Goal: Complete application form

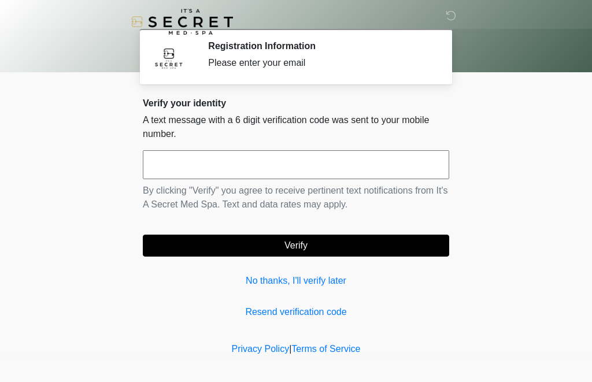
click at [215, 160] on input "text" at bounding box center [296, 164] width 307 height 29
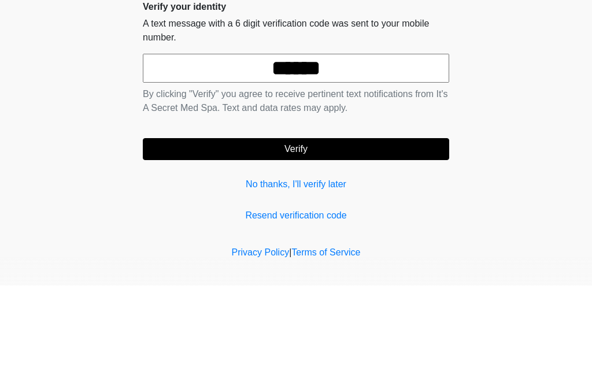
scroll to position [9, 0]
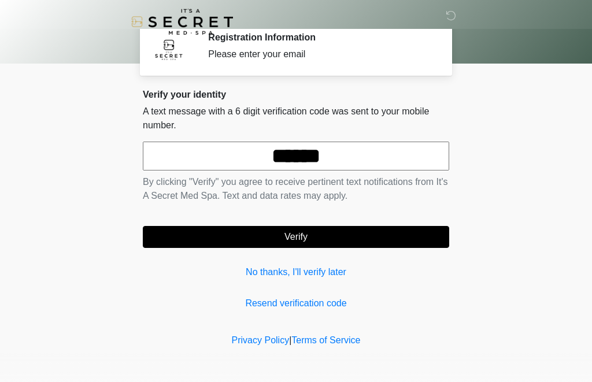
type input "******"
click at [296, 241] on button "Verify" at bounding box center [296, 237] width 307 height 22
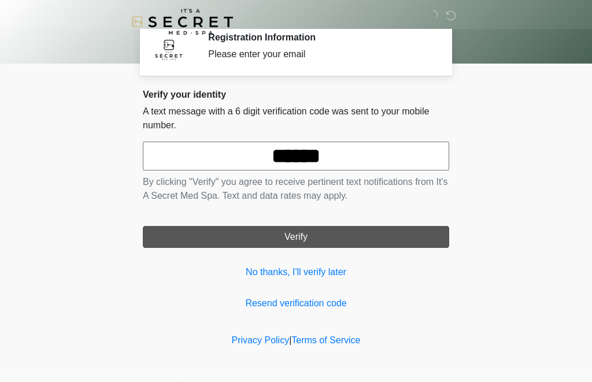
scroll to position [0, 0]
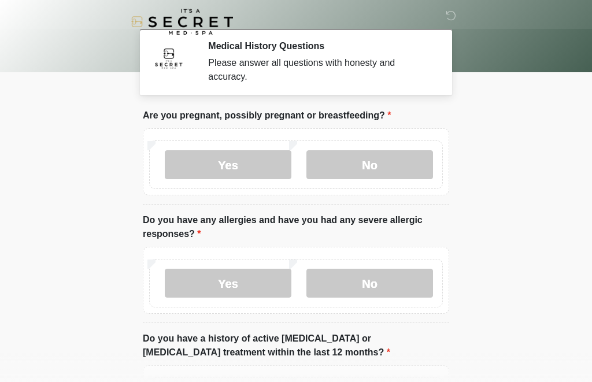
click at [359, 161] on label "No" at bounding box center [370, 164] width 127 height 29
click at [355, 284] on label "No" at bounding box center [370, 283] width 127 height 29
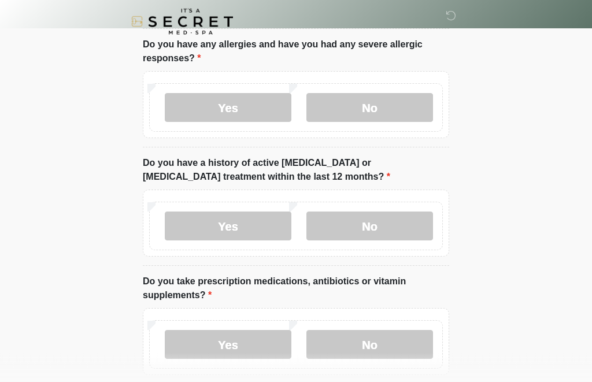
click at [363, 228] on label "No" at bounding box center [370, 226] width 127 height 29
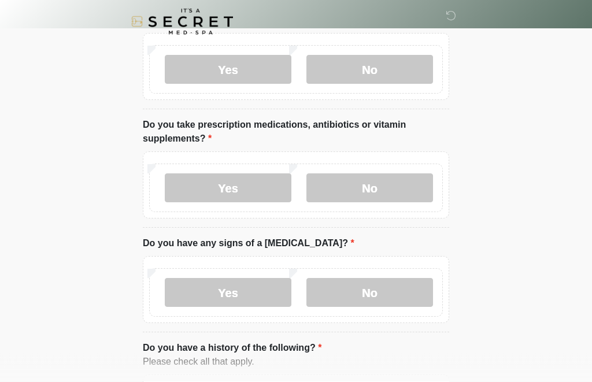
click at [237, 186] on label "Yes" at bounding box center [228, 188] width 127 height 29
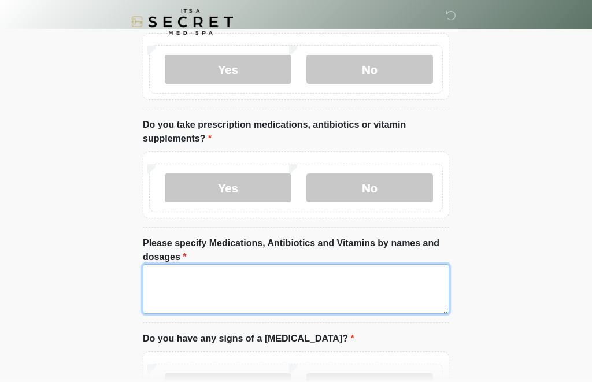
click at [189, 276] on textarea "Please specify Medications, Antibiotics and Vitamins by names and dosages" at bounding box center [296, 289] width 307 height 50
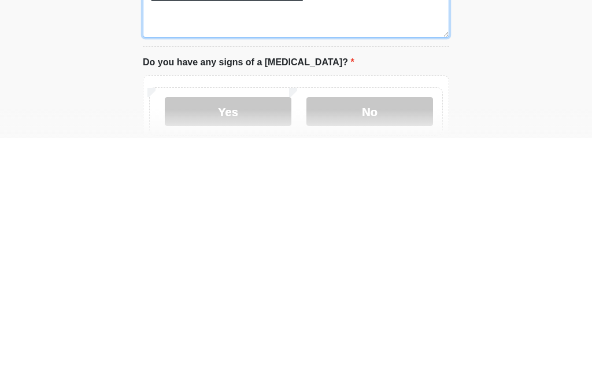
scroll to position [366, 0]
type textarea "**********"
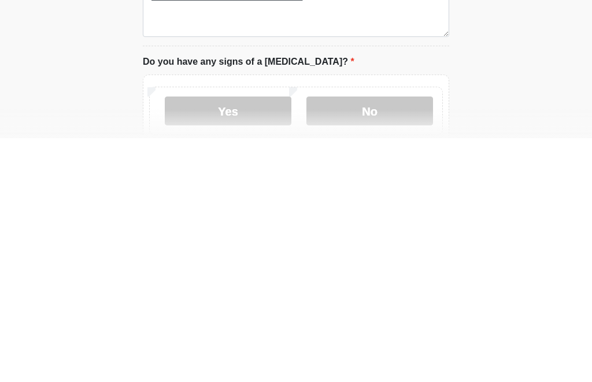
click at [363, 341] on label "No" at bounding box center [370, 355] width 127 height 29
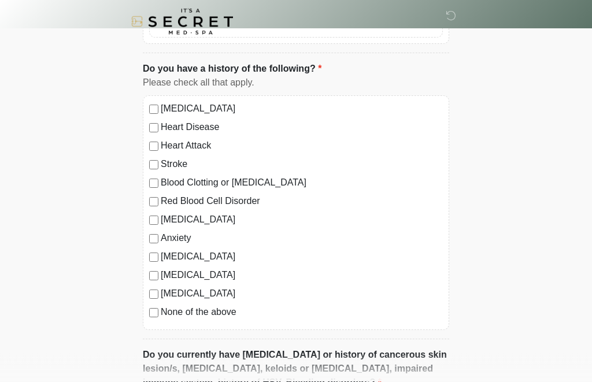
scroll to position [711, 0]
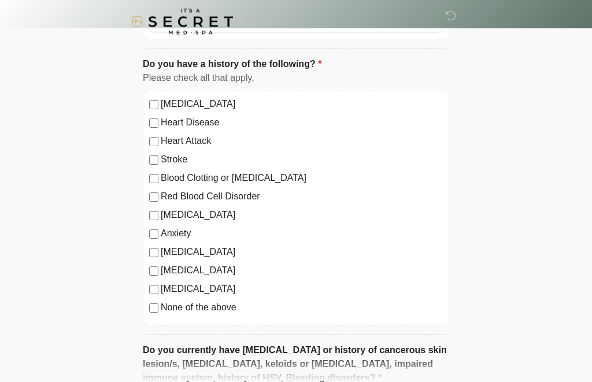
click at [158, 228] on div "Anxiety" at bounding box center [296, 234] width 294 height 14
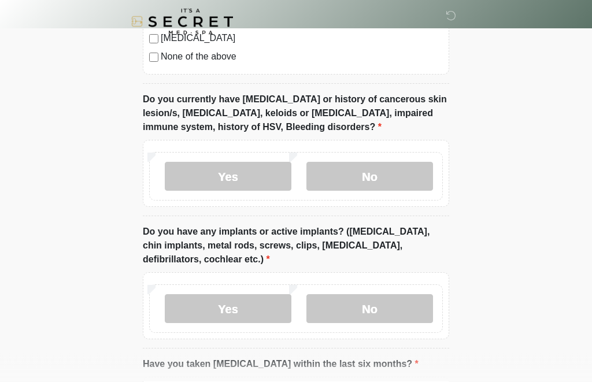
scroll to position [963, 0]
click at [365, 173] on label "No" at bounding box center [370, 176] width 127 height 29
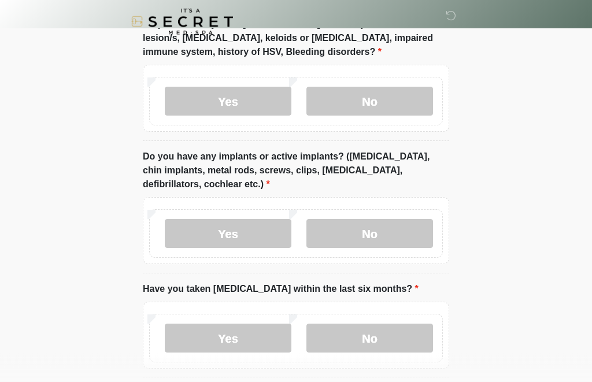
scroll to position [1040, 0]
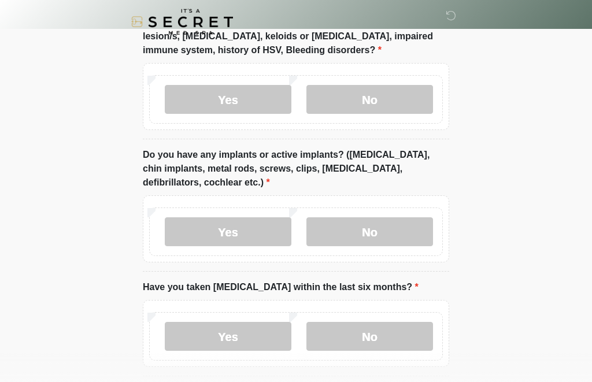
click at [367, 233] on label "No" at bounding box center [370, 231] width 127 height 29
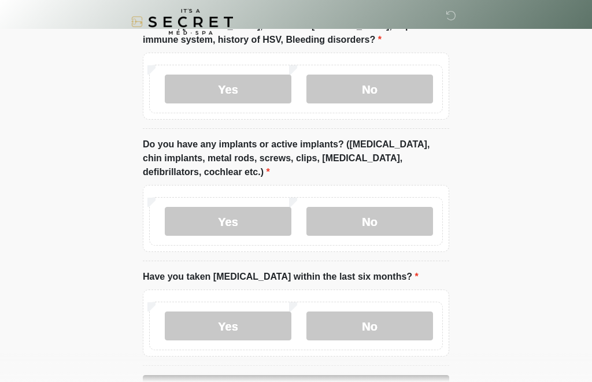
scroll to position [1088, 0]
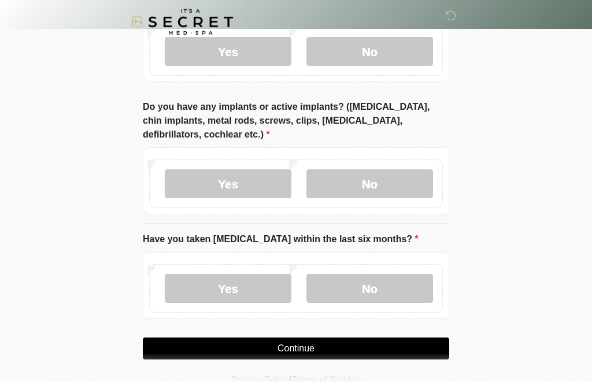
click at [364, 286] on label "No" at bounding box center [370, 288] width 127 height 29
click at [300, 349] on button "Continue" at bounding box center [296, 349] width 307 height 22
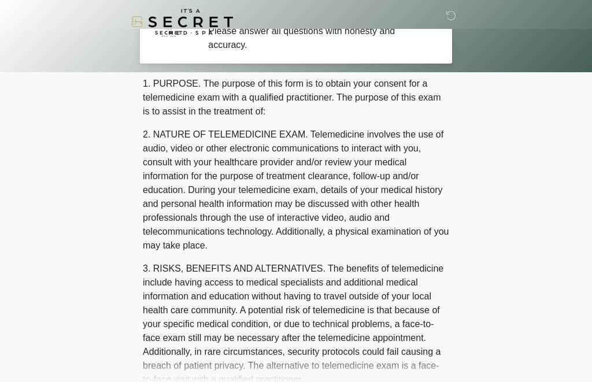
scroll to position [0, 0]
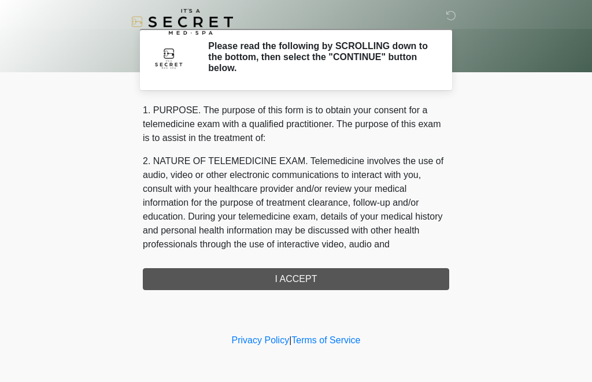
click at [298, 280] on div "1. PURPOSE. The purpose of this form is to obtain your consent for a telemedici…" at bounding box center [296, 197] width 307 height 187
click at [293, 275] on div "1. PURPOSE. The purpose of this form is to obtain your consent for a telemedici…" at bounding box center [296, 197] width 307 height 187
click at [311, 279] on div "1. PURPOSE. The purpose of this form is to obtain your consent for a telemedici…" at bounding box center [296, 197] width 307 height 187
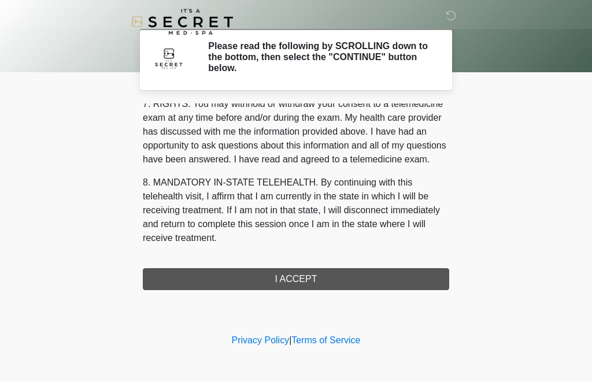
scroll to position [520, 0]
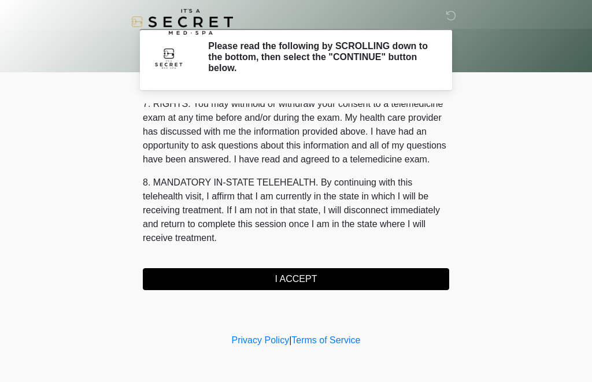
click at [297, 282] on button "I ACCEPT" at bounding box center [296, 279] width 307 height 22
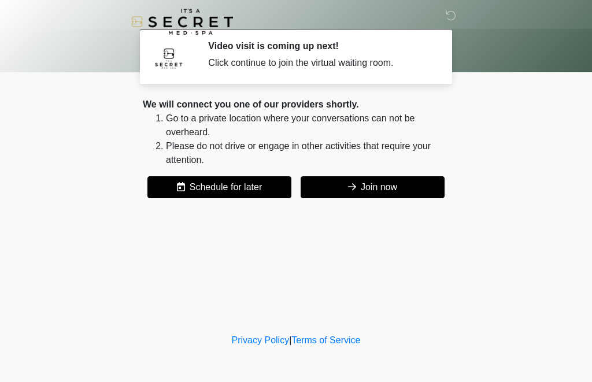
click at [374, 189] on button "Join now" at bounding box center [373, 187] width 144 height 22
